Goal: Navigation & Orientation: Find specific page/section

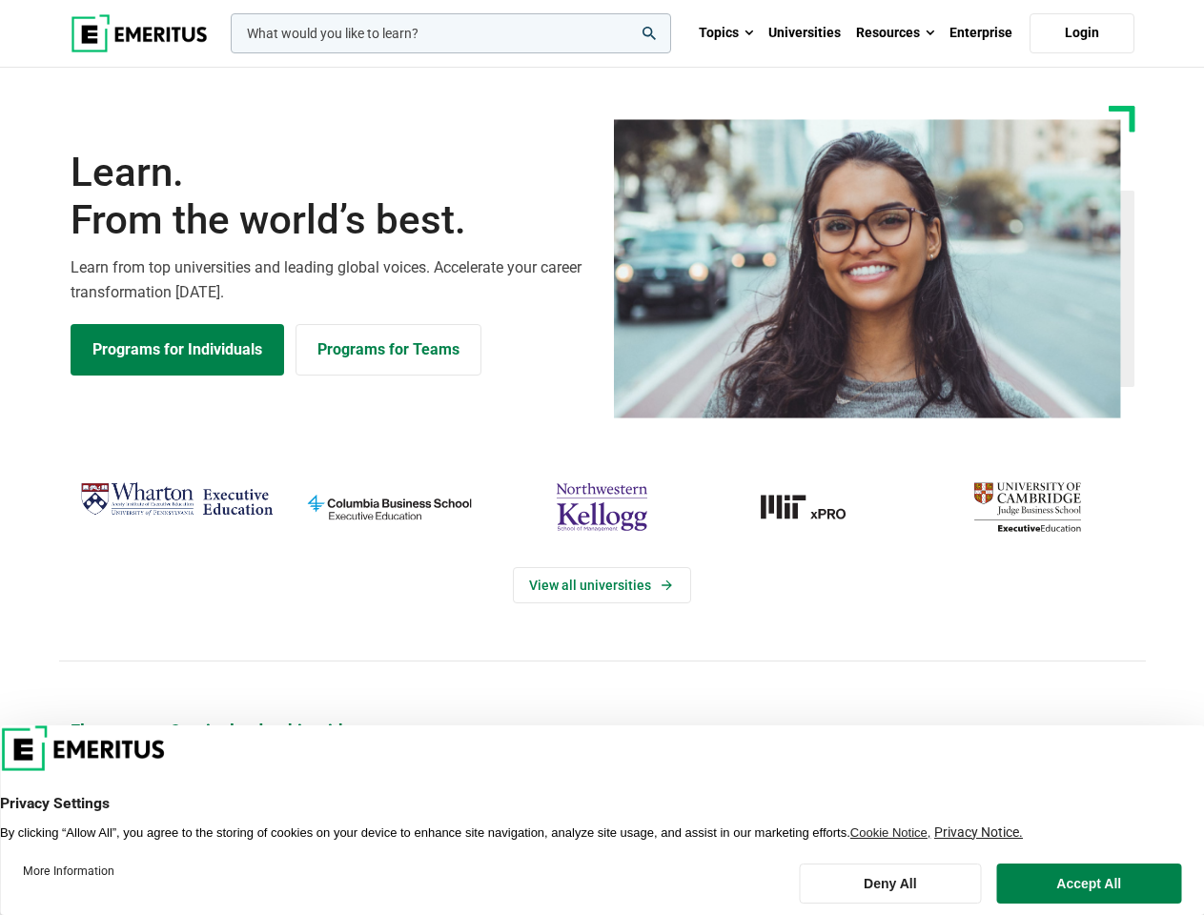
click at [602, 458] on div "View all universities" at bounding box center [602, 569] width 1227 height 300
click at [451, 33] on input "woocommerce-product-search-field-0" at bounding box center [451, 33] width 441 height 40
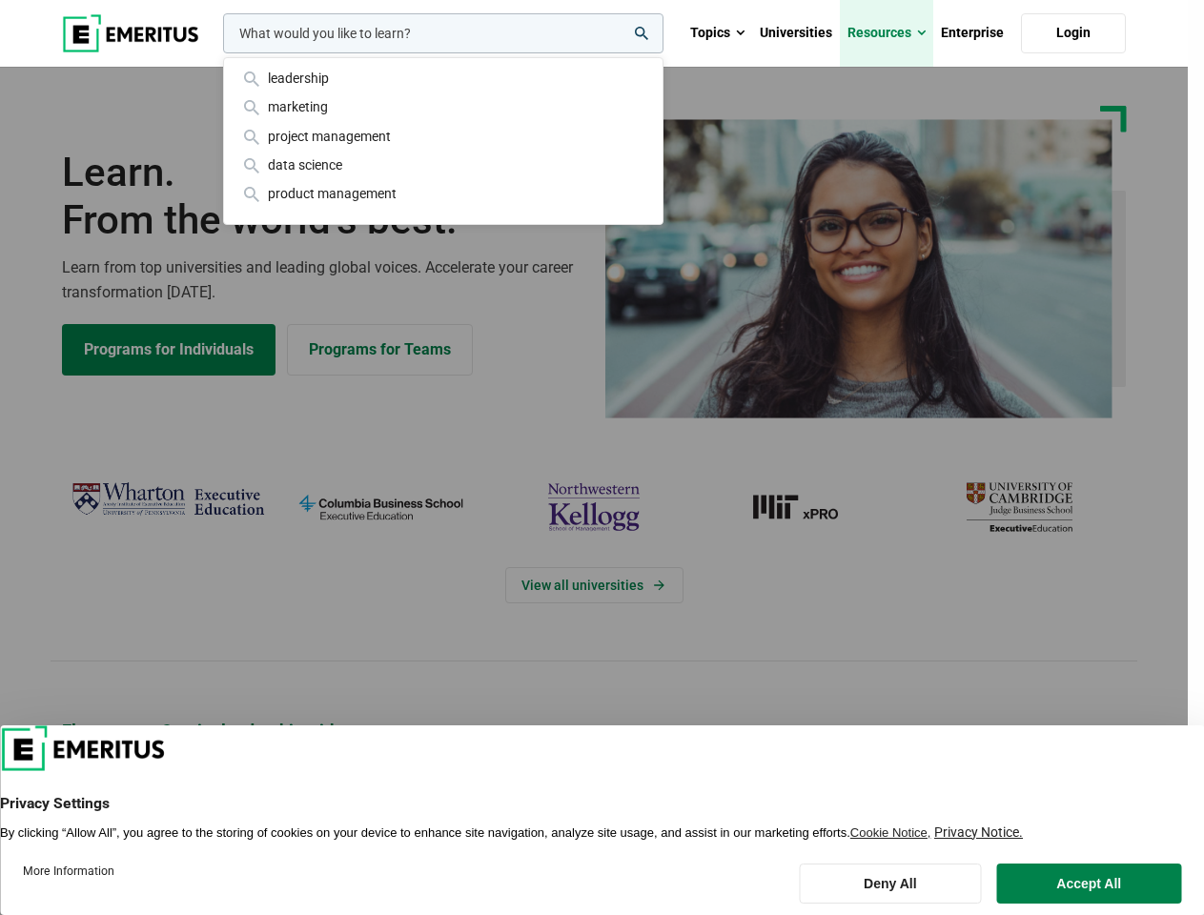
click at [895, 33] on link "Resources" at bounding box center [886, 33] width 93 height 67
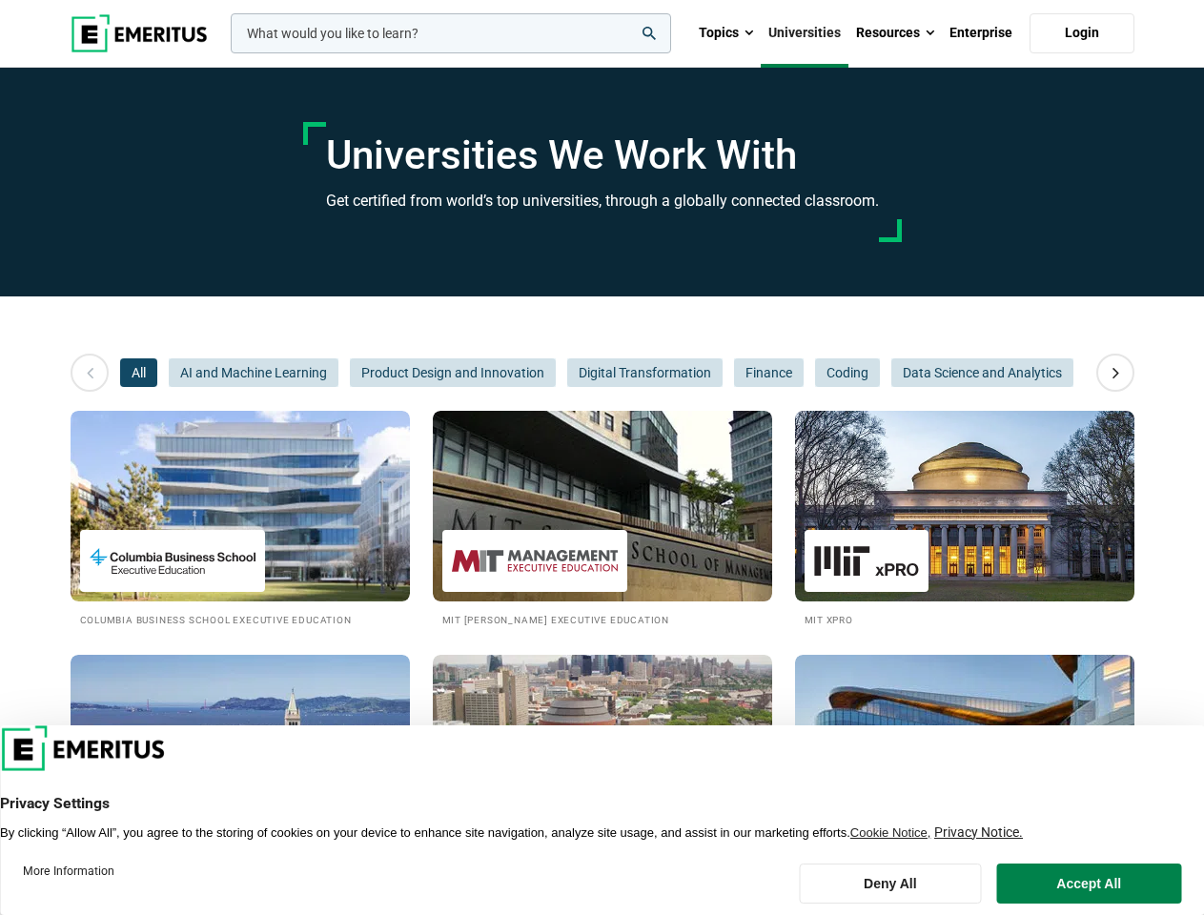
click at [451, 33] on input "woocommerce-product-search-field-0" at bounding box center [451, 33] width 441 height 40
